Goal: Find specific page/section: Find specific page/section

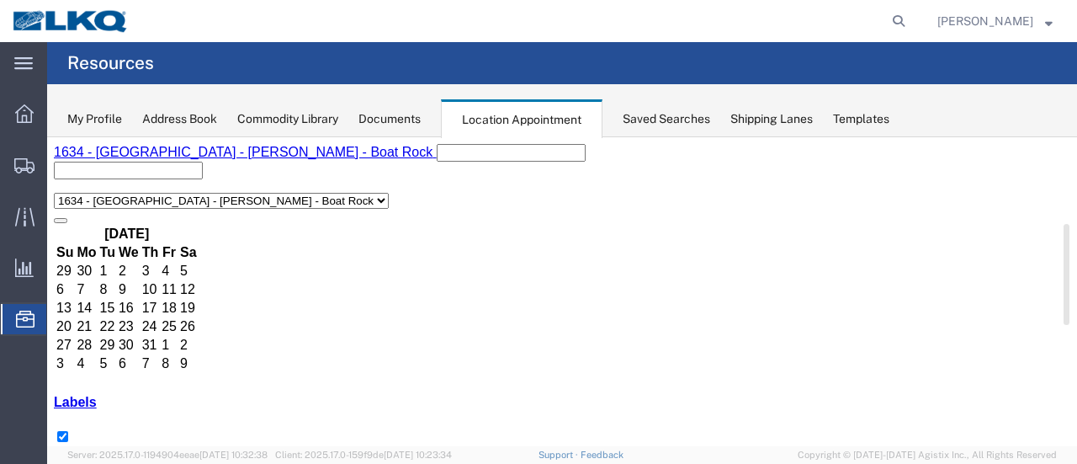
scroll to position [252, 0]
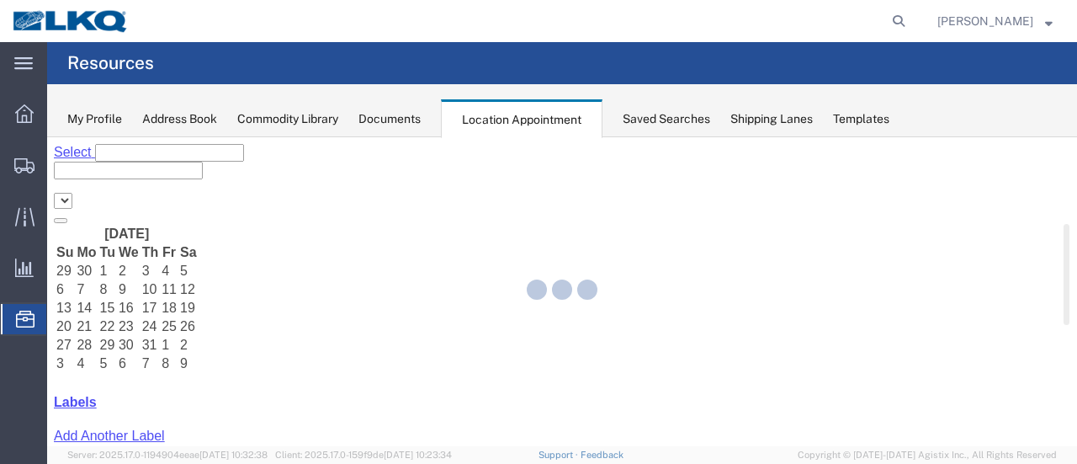
select select "28712"
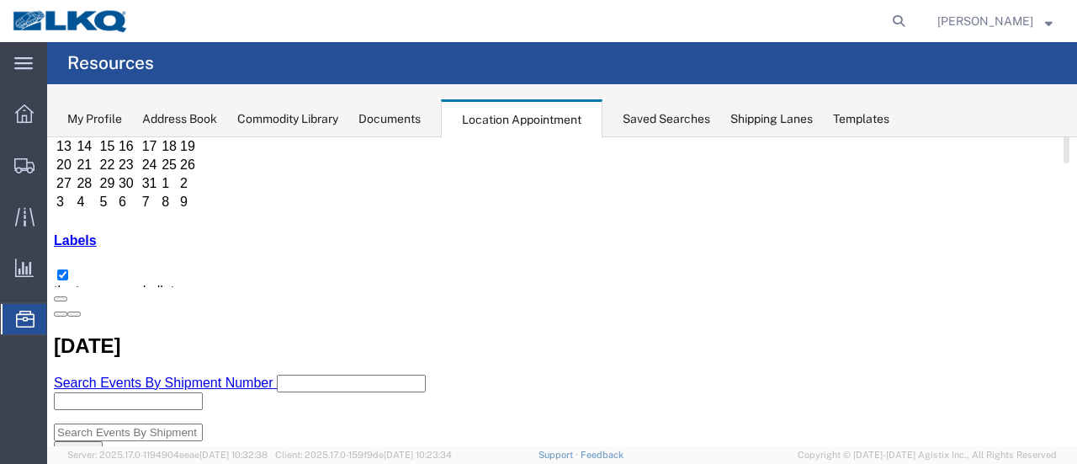
scroll to position [168, 0]
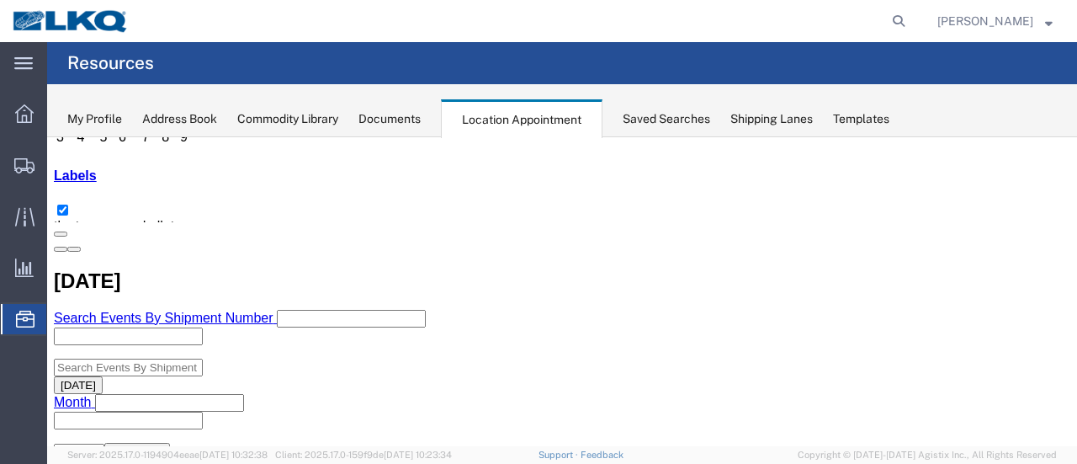
scroll to position [252, 0]
